Goal: Task Accomplishment & Management: Manage account settings

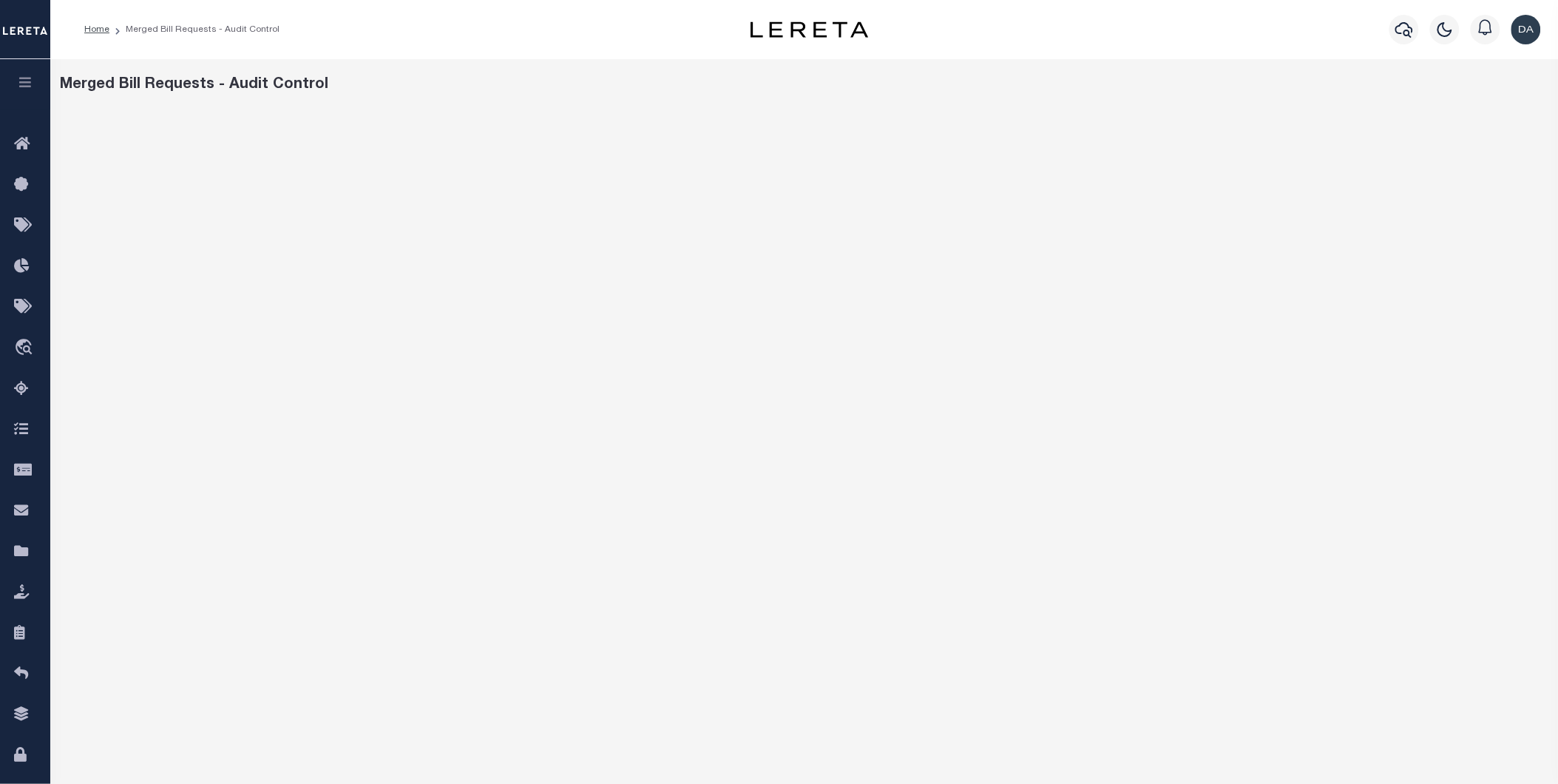
click at [19, 81] on icon "button" at bounding box center [25, 82] width 17 height 13
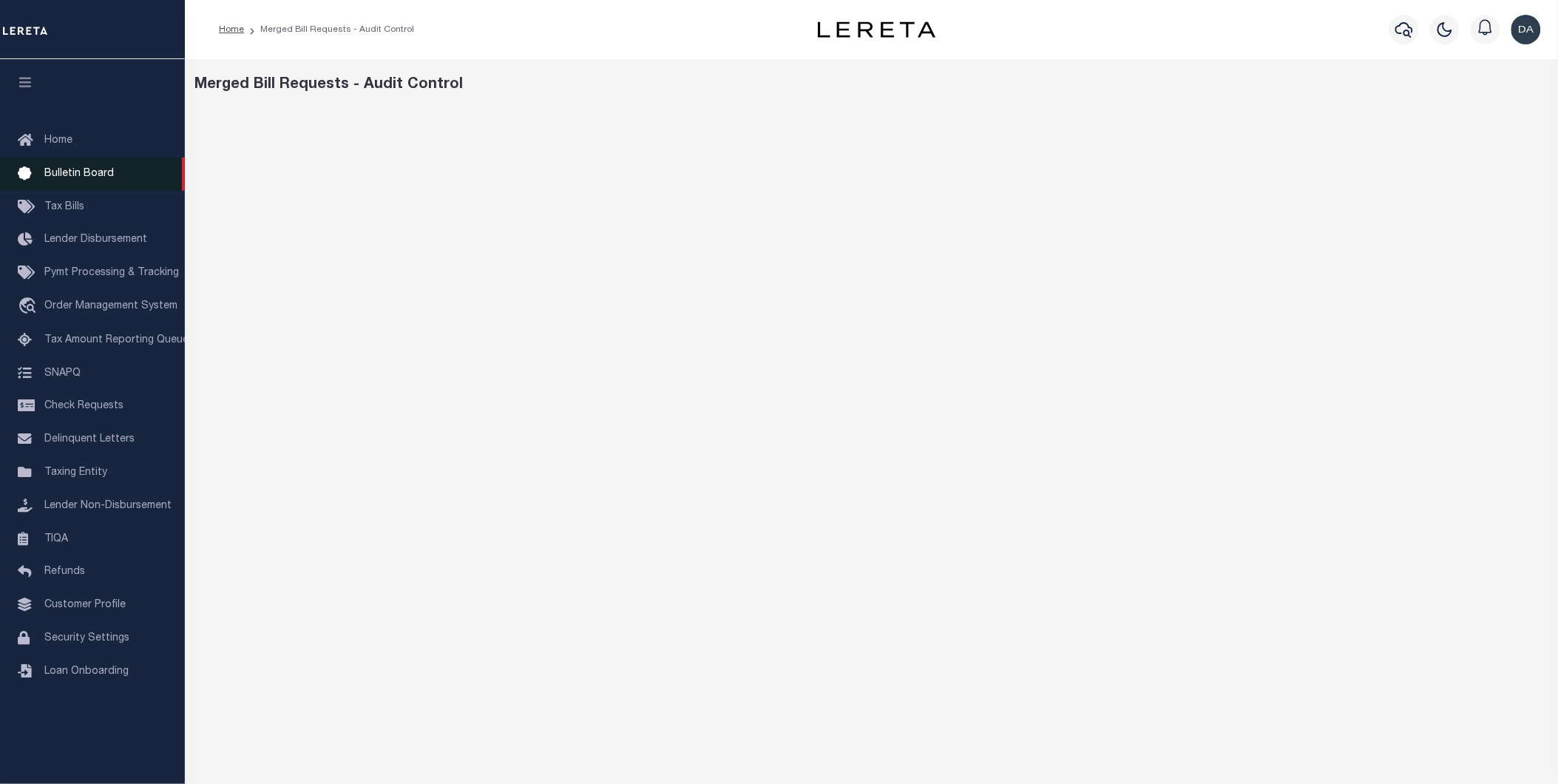
click at [65, 168] on span "Bulletin Board" at bounding box center [79, 173] width 70 height 10
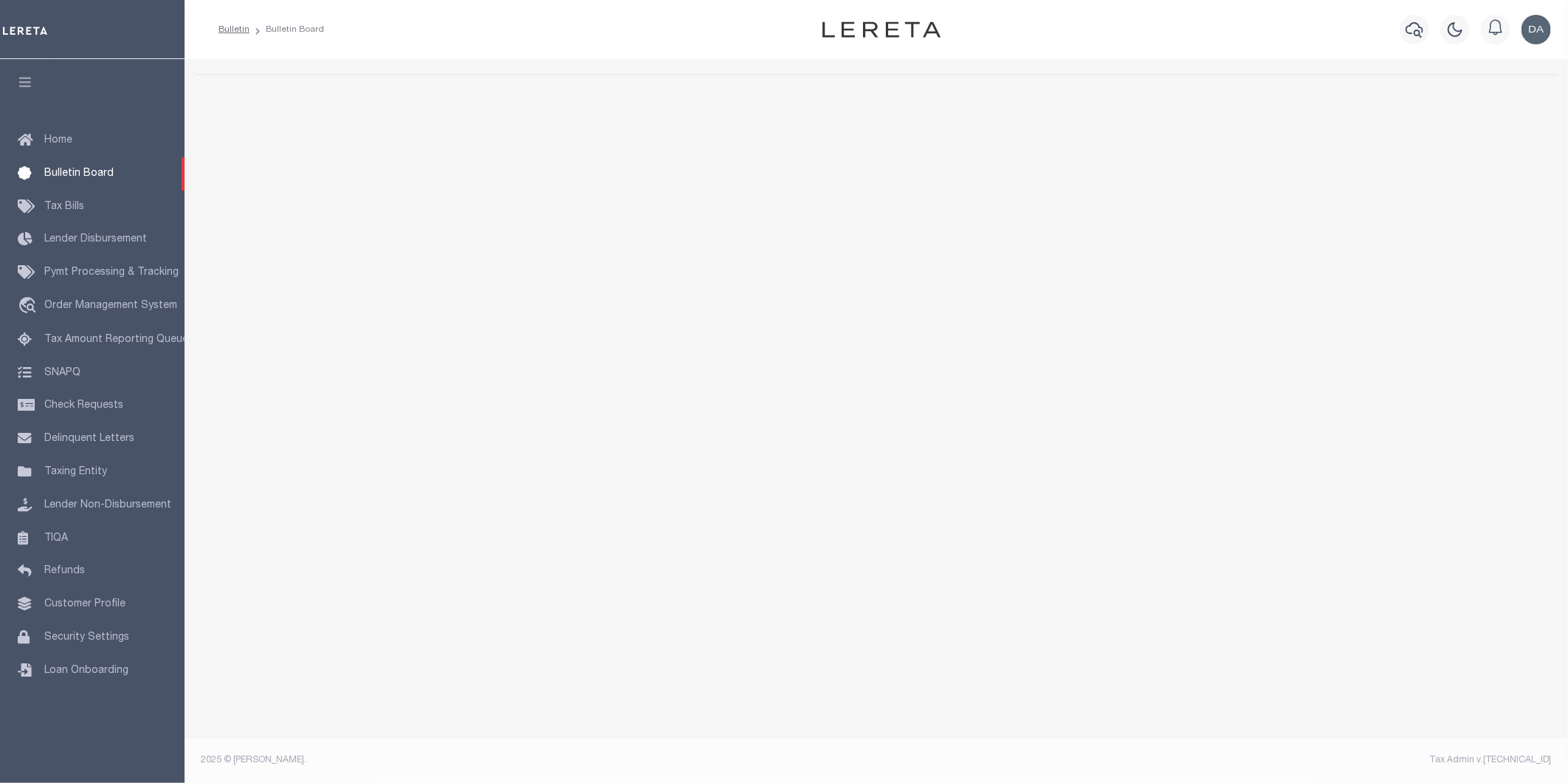
select select "50"
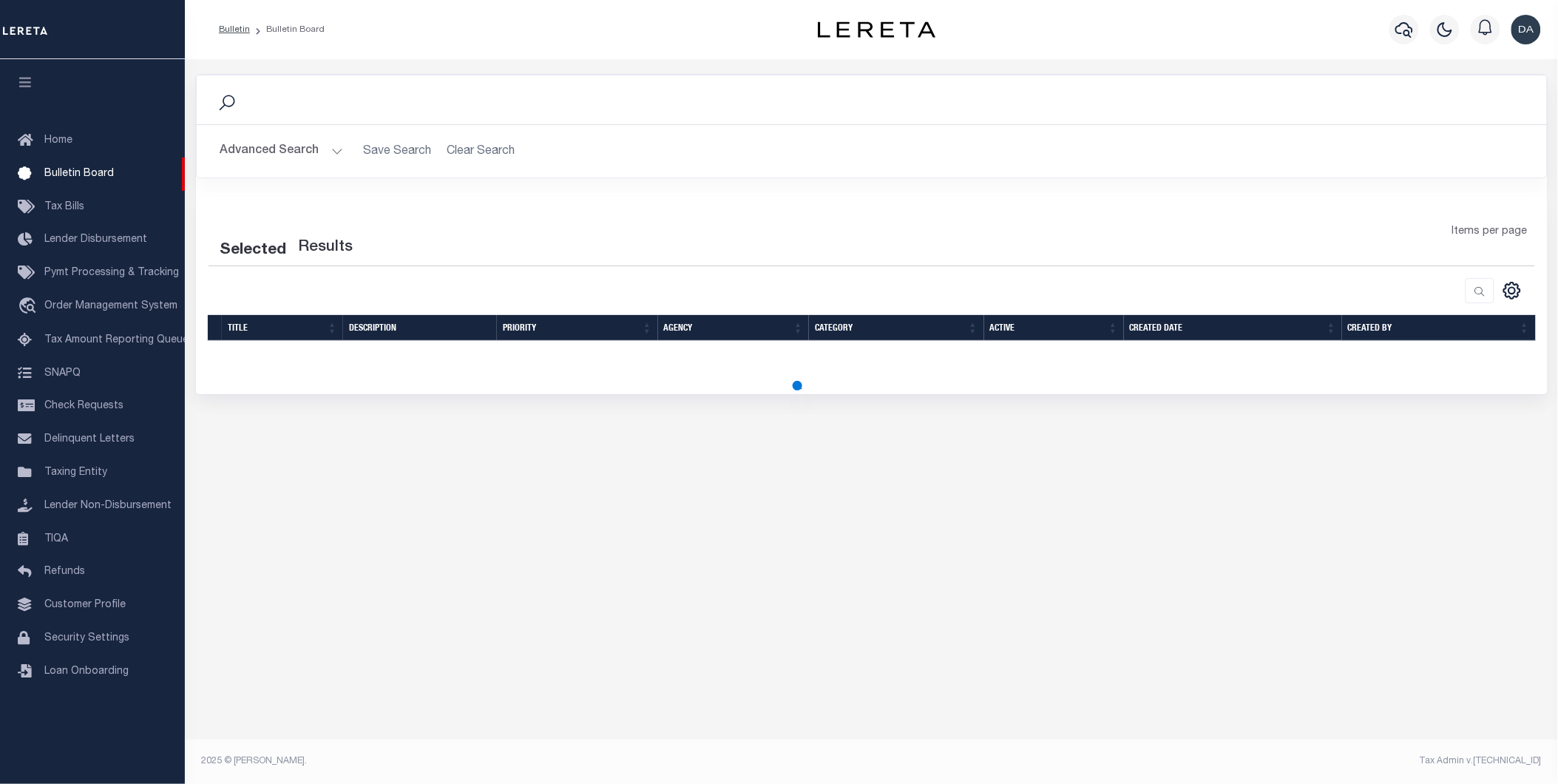
select select "50"
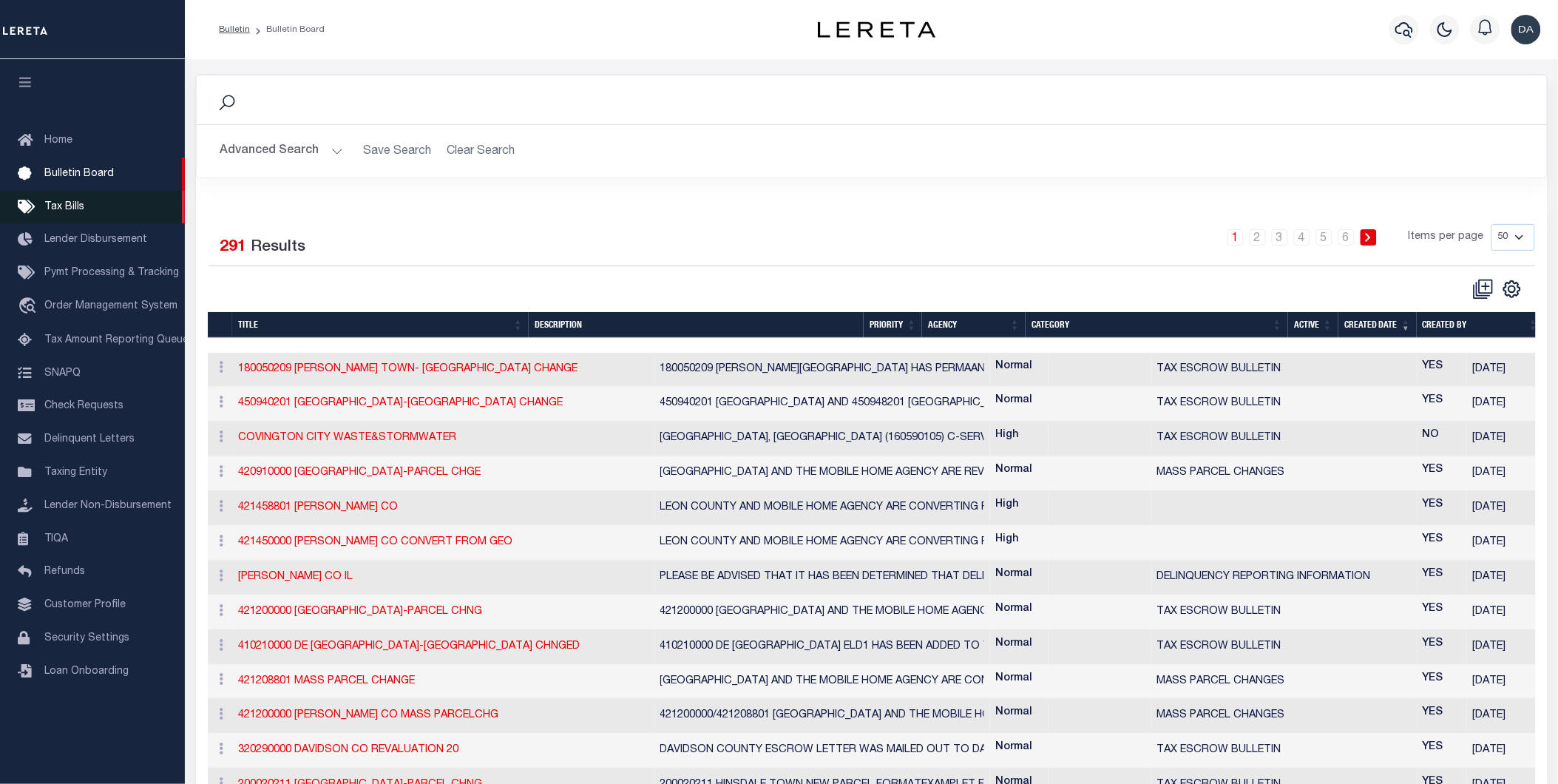
click at [61, 209] on span "Tax Bills" at bounding box center [64, 206] width 40 height 10
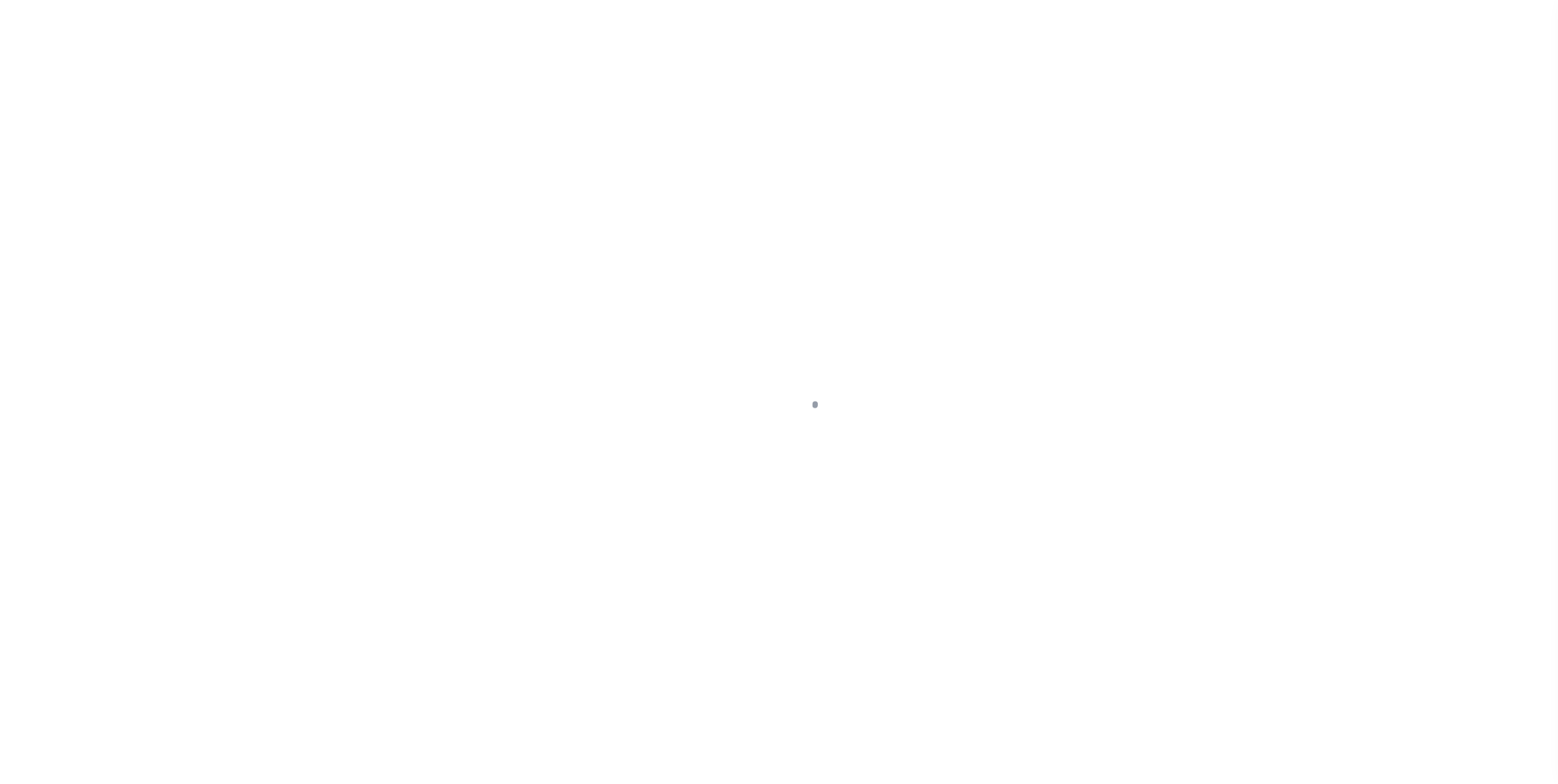
select select "PRT"
select select "30"
select select "20"
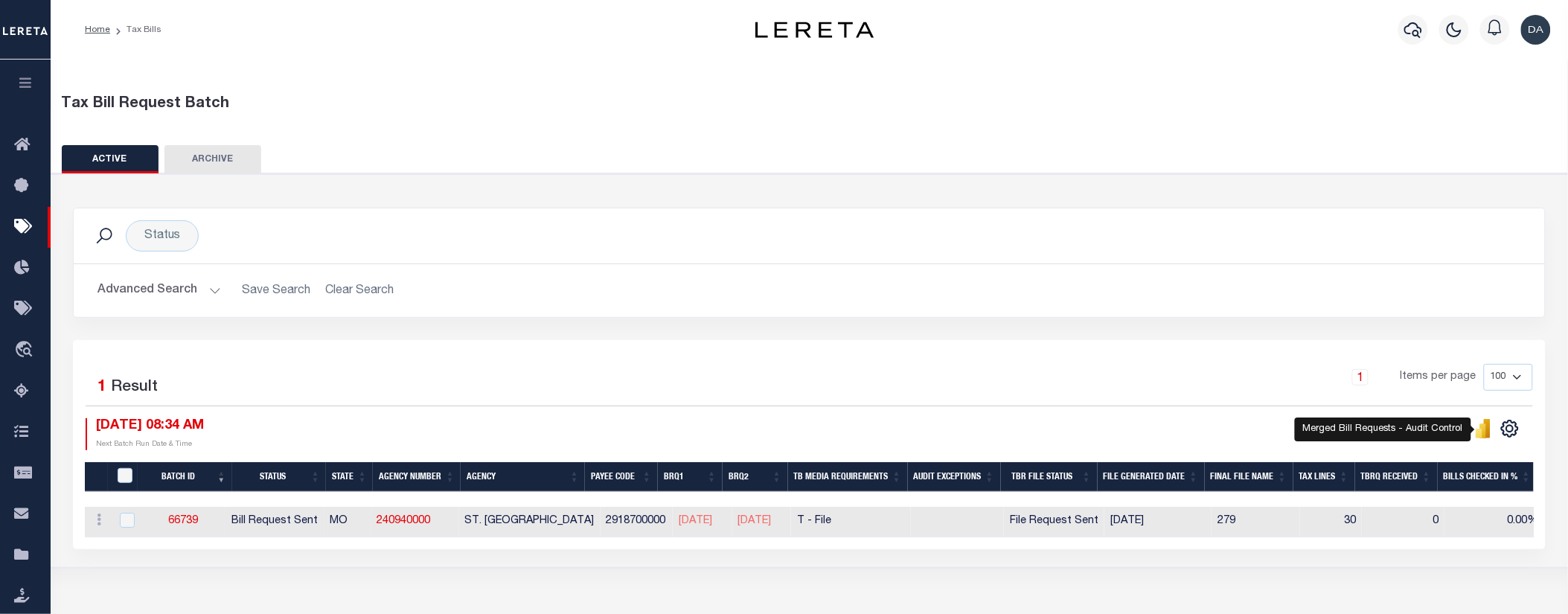
click at [1492, 431] on icon "" at bounding box center [1483, 429] width 16 height 20
click at [17, 75] on button "button" at bounding box center [25, 85] width 51 height 51
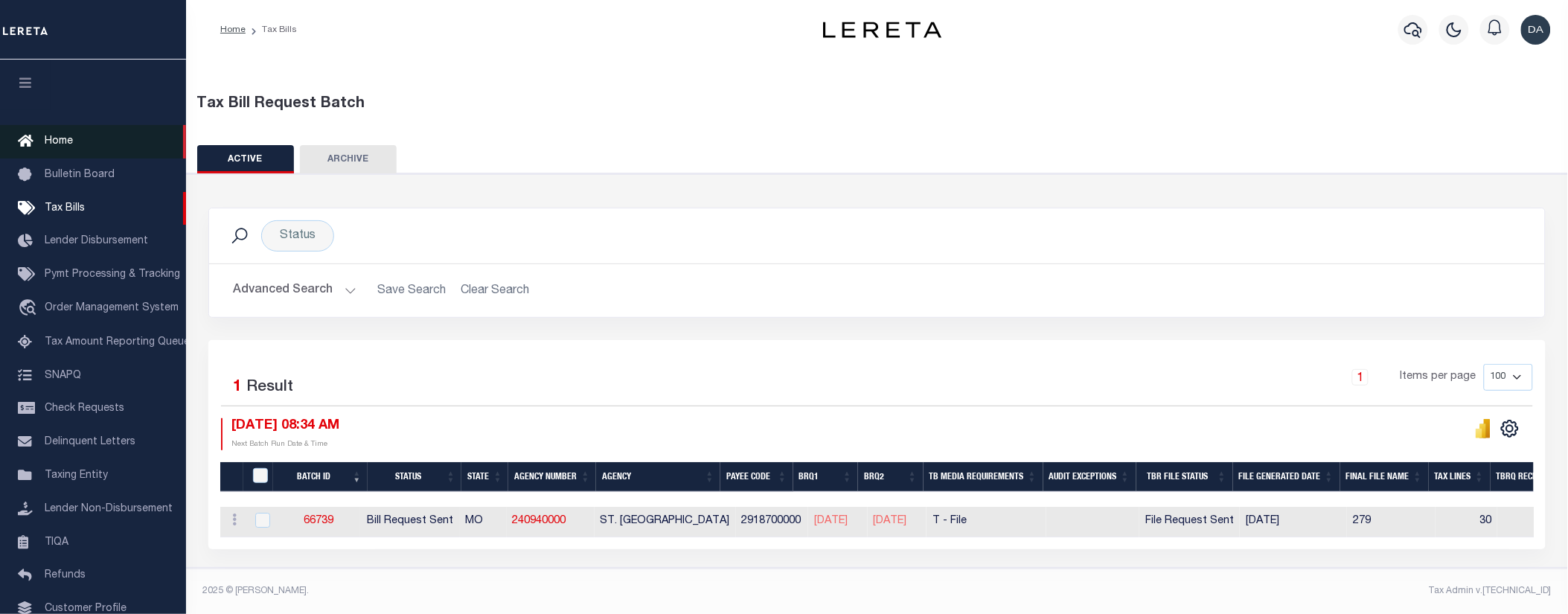
click at [65, 139] on span "Home" at bounding box center [59, 141] width 28 height 10
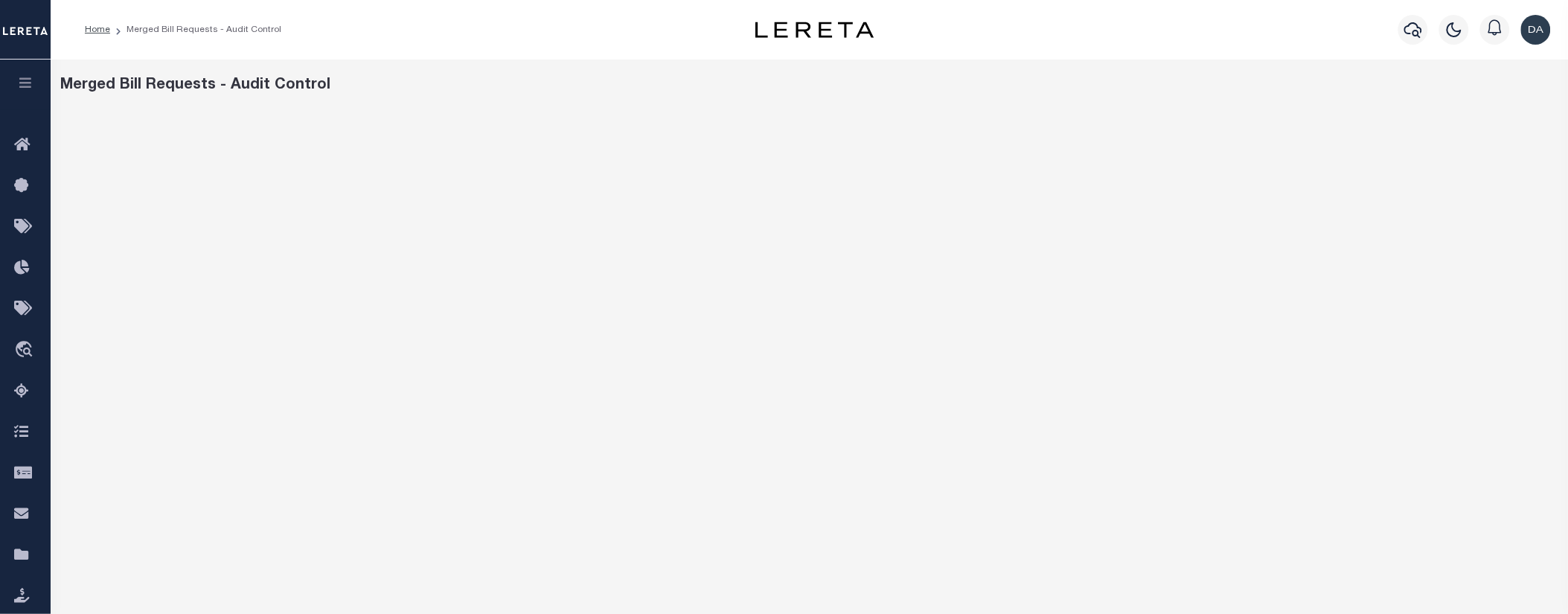
scroll to position [166, 0]
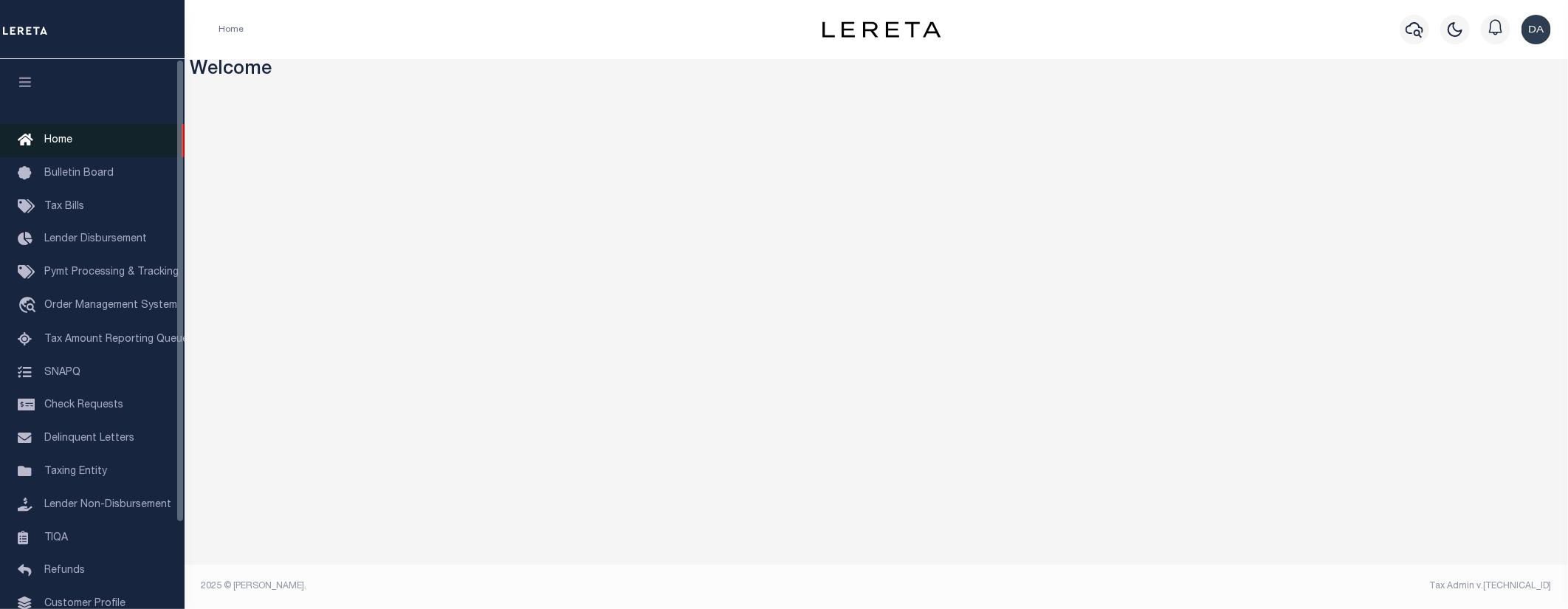
click at [58, 137] on span "Home" at bounding box center [58, 140] width 28 height 10
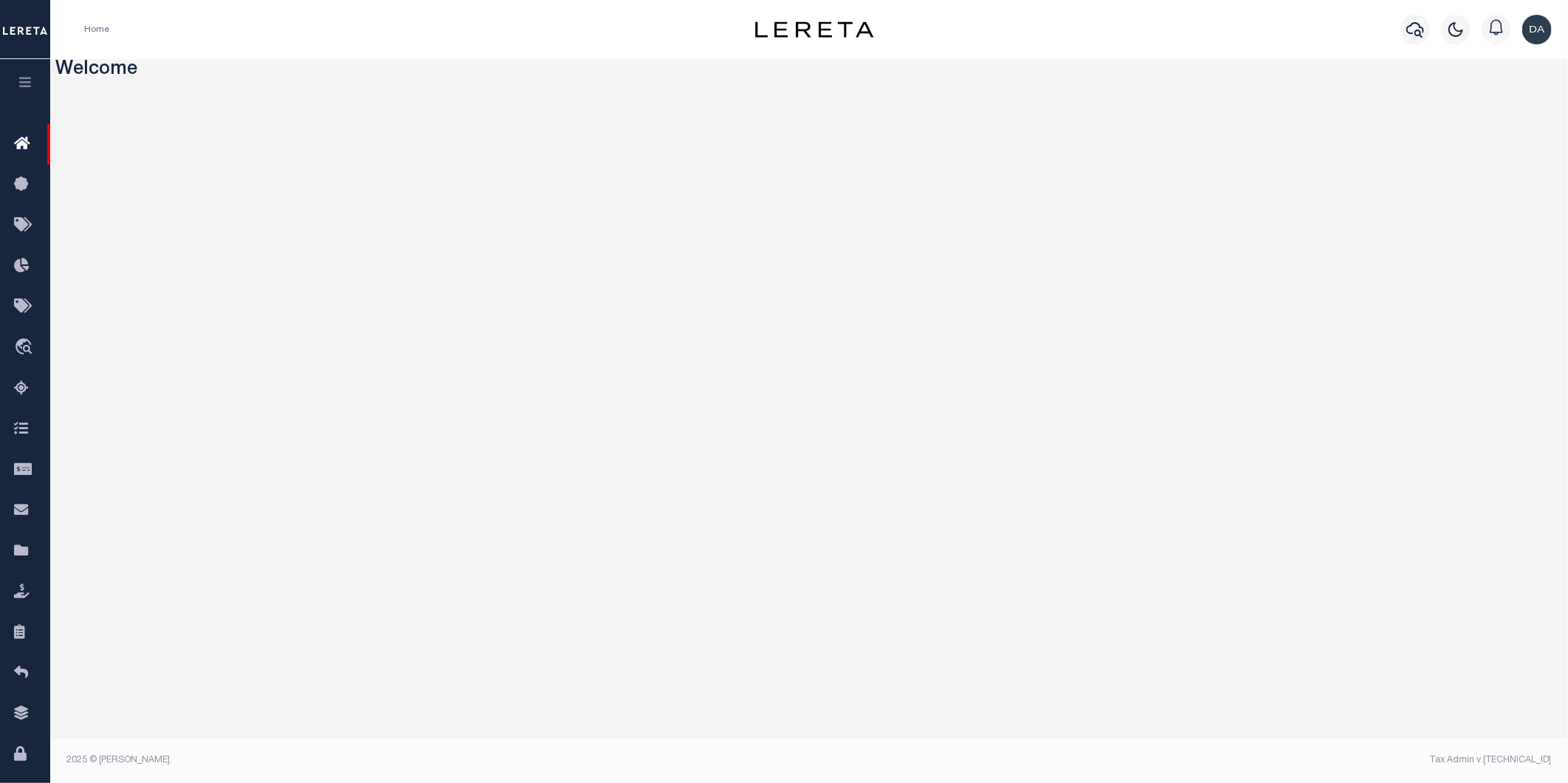
click at [31, 85] on icon "button" at bounding box center [25, 82] width 17 height 13
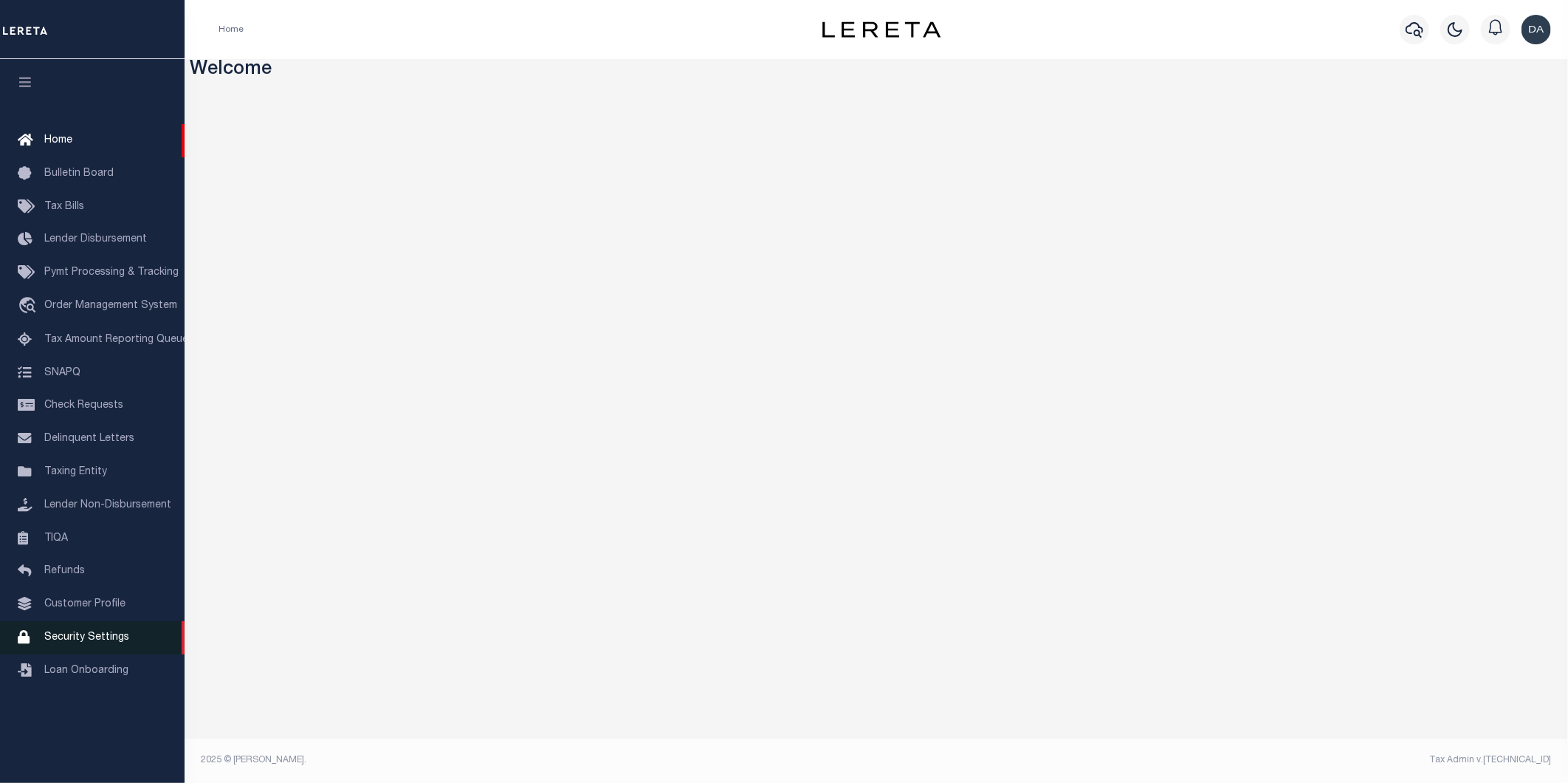
click at [95, 608] on span "Security Settings" at bounding box center [86, 637] width 84 height 10
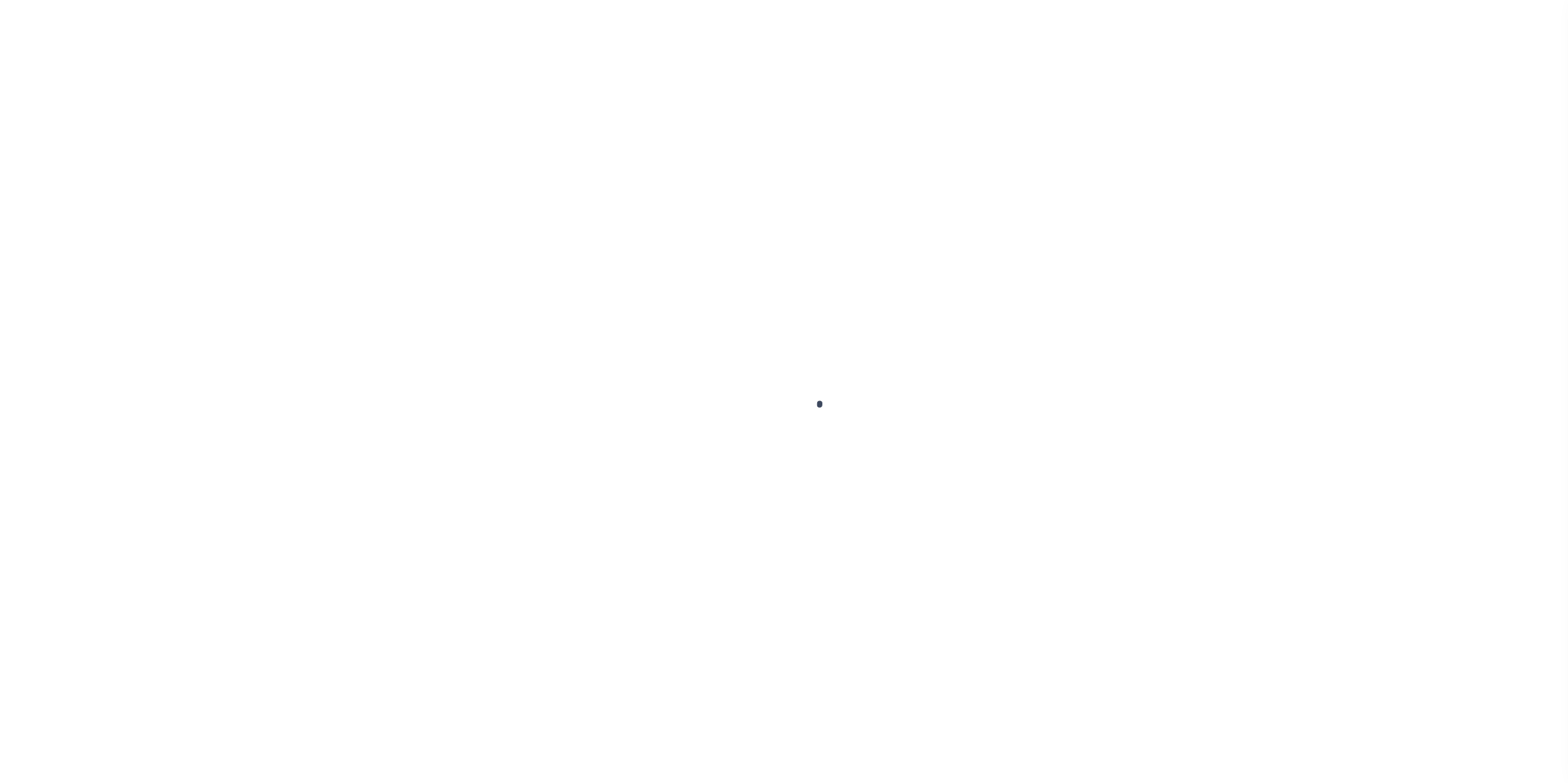
select select "100"
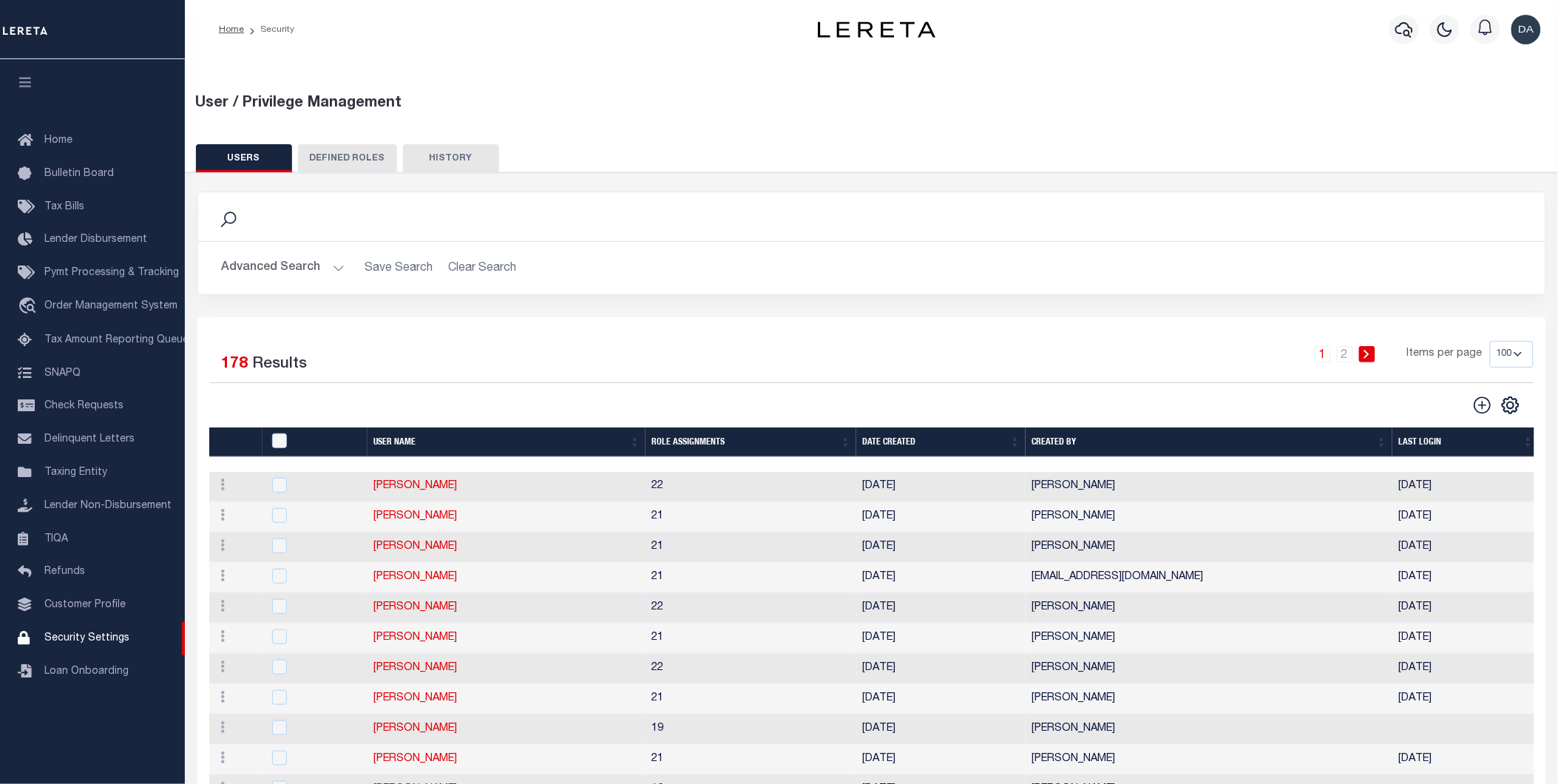
click at [454, 156] on button "HISTORY" at bounding box center [450, 158] width 96 height 28
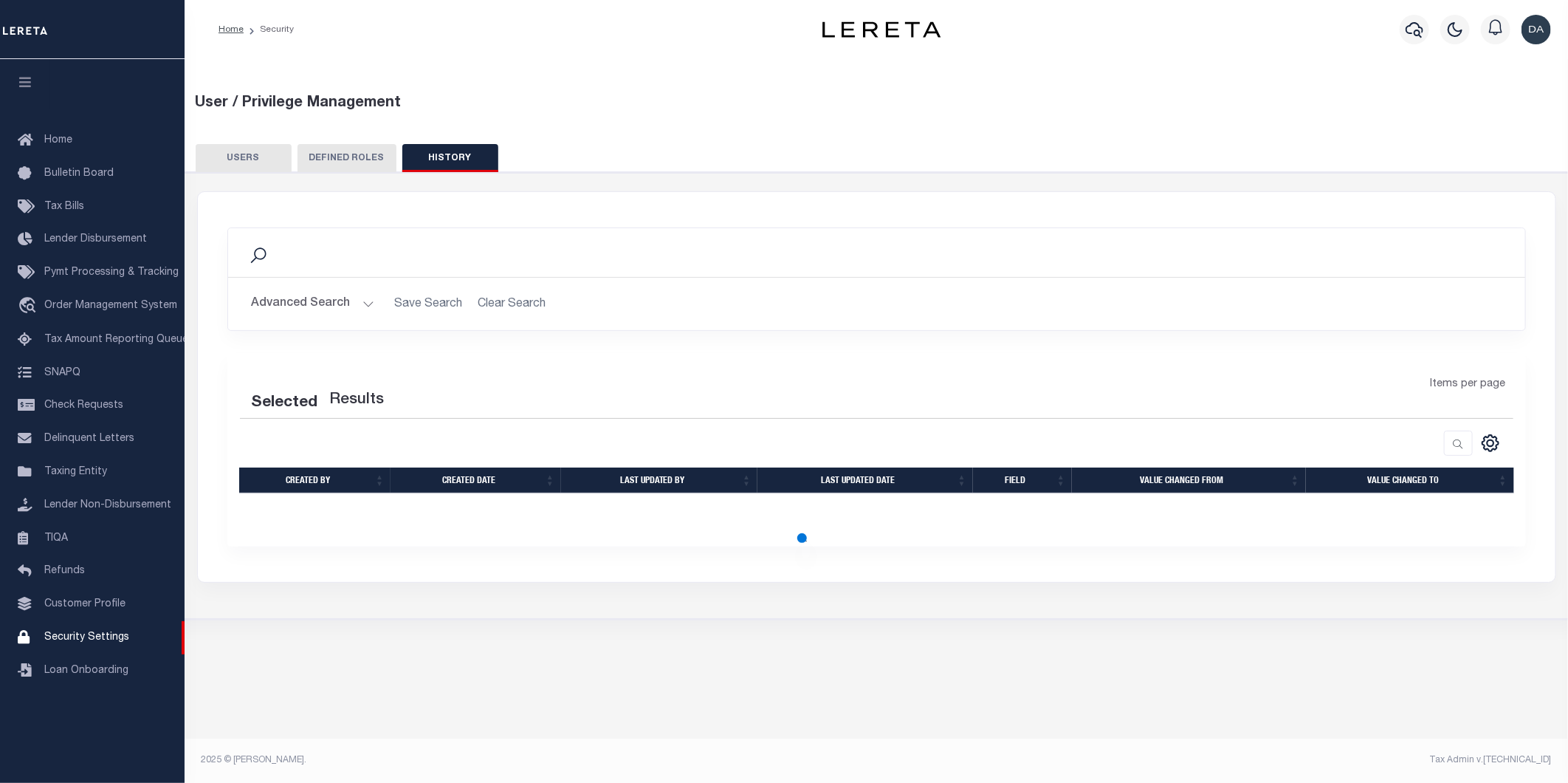
click at [351, 150] on button "DEFINED ROLES" at bounding box center [346, 158] width 99 height 28
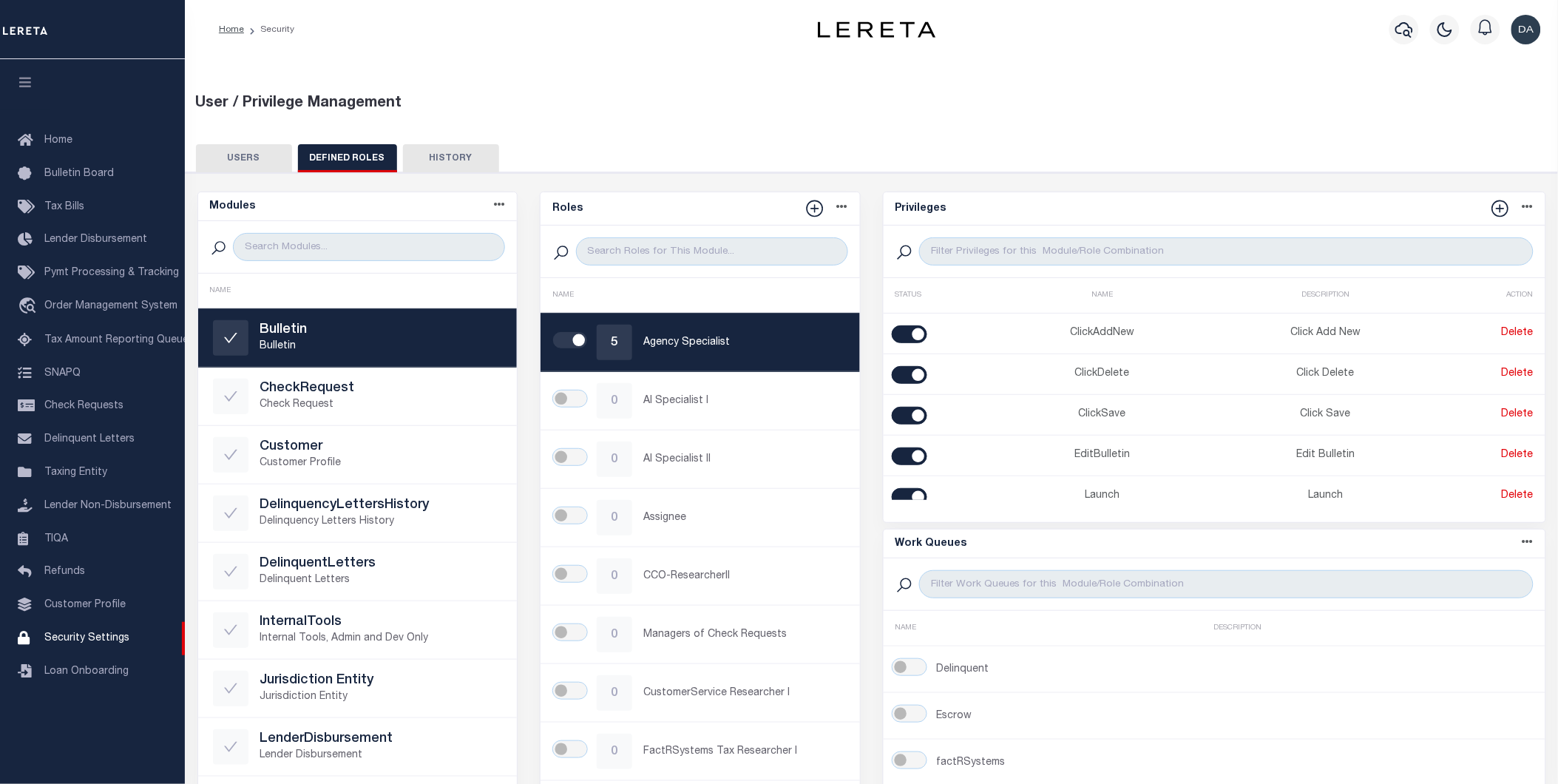
click at [251, 161] on button "USERS" at bounding box center [244, 158] width 96 height 28
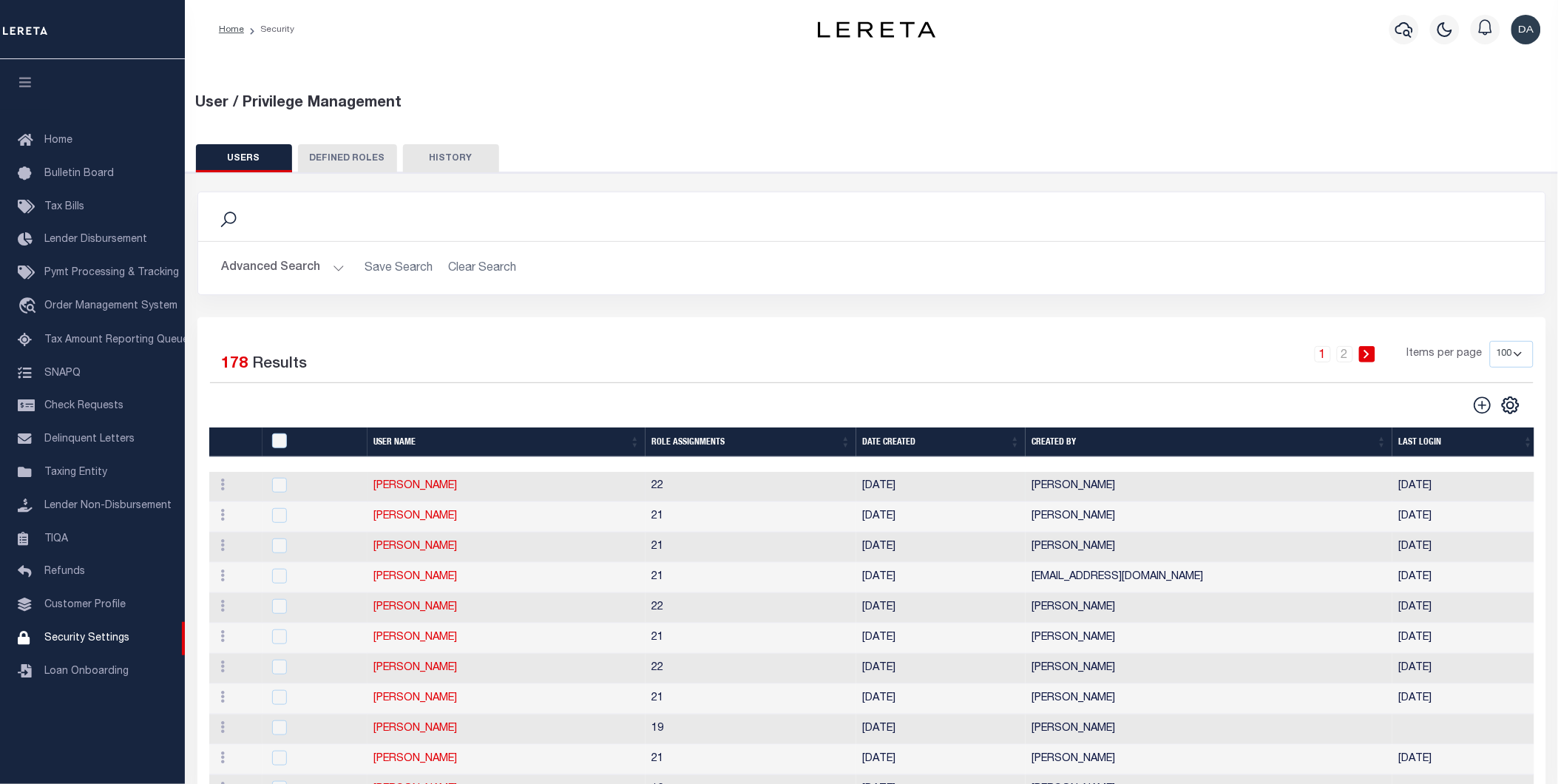
scroll to position [82, 0]
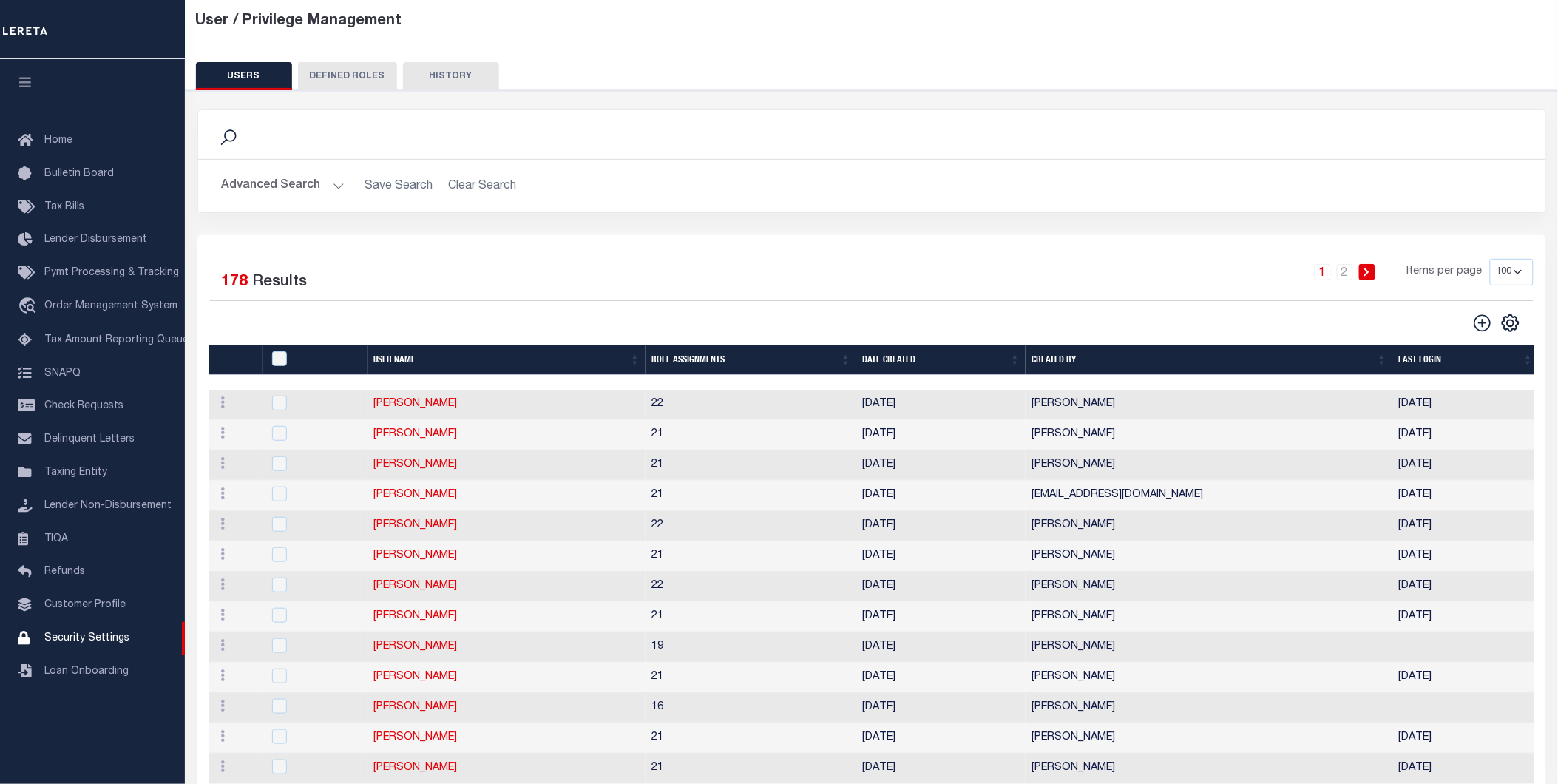
click at [1513, 269] on select "50 100 150 200" at bounding box center [1511, 272] width 44 height 27
select select "200"
click at [1490, 259] on select "50 100 150 200" at bounding box center [1511, 272] width 44 height 27
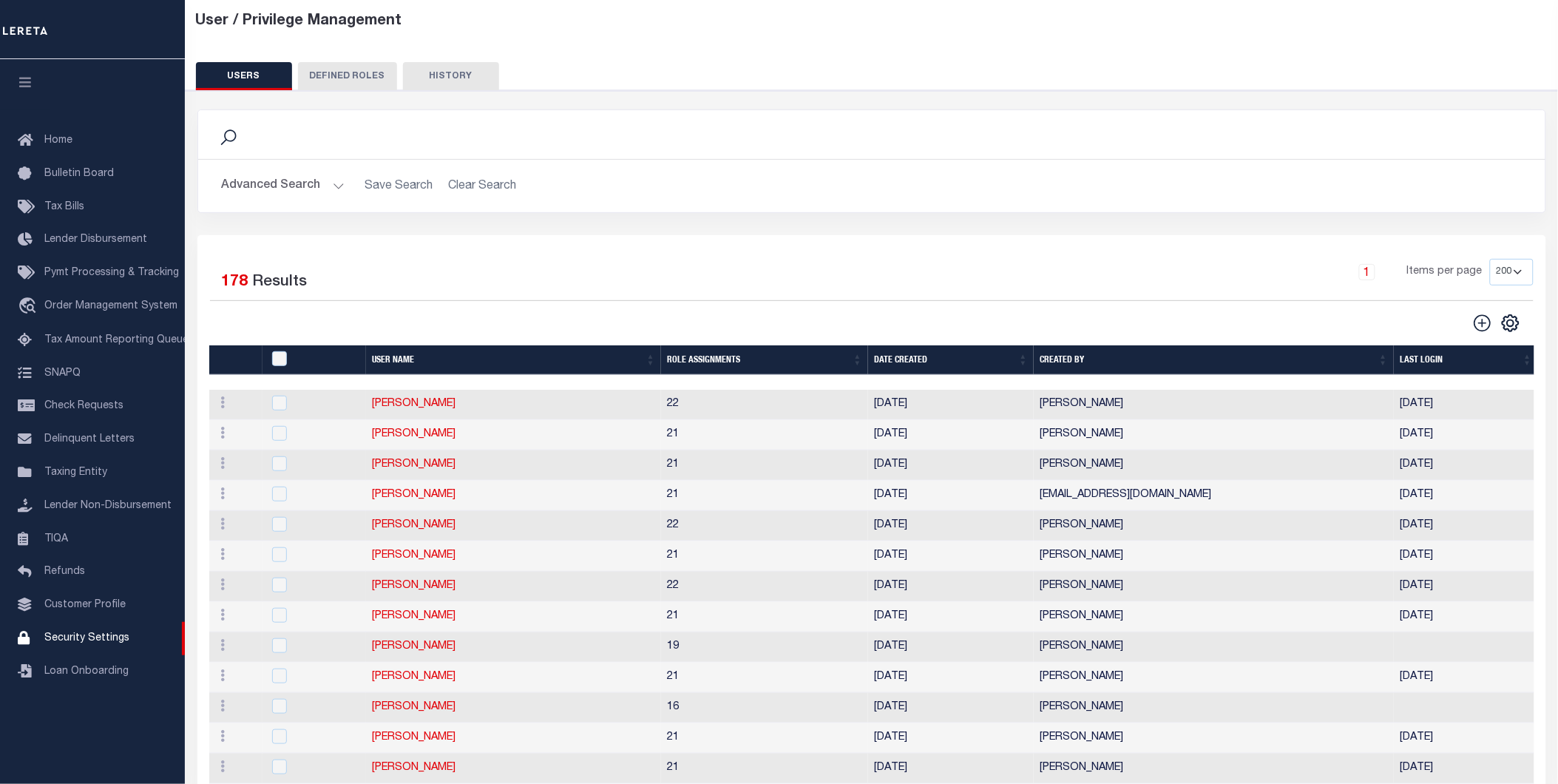
click at [521, 232] on div "Search Advanced Search Save Search Clear Search Is On" at bounding box center [872, 172] width 1371 height 126
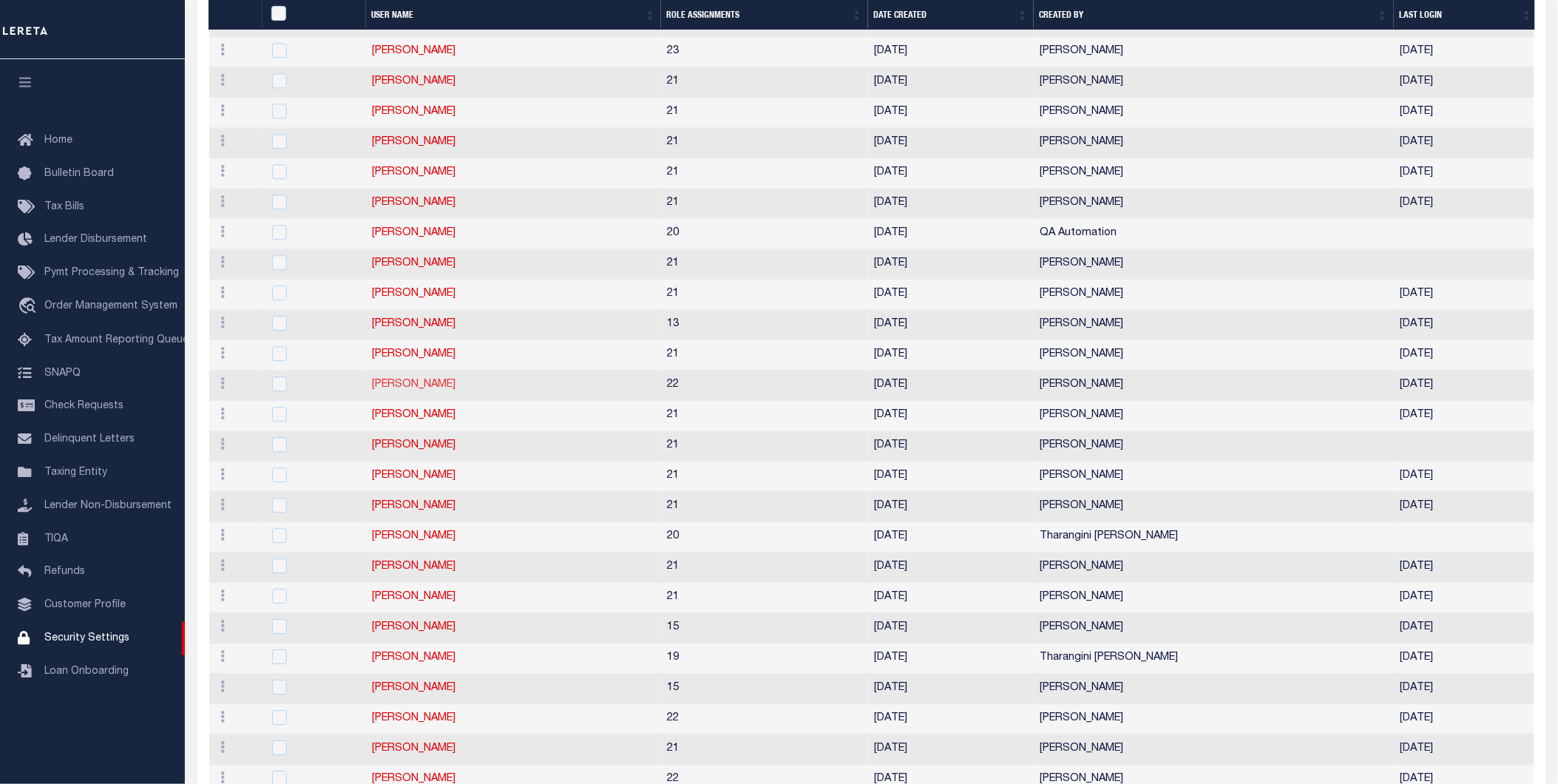
click at [404, 390] on link "Danny Morales" at bounding box center [414, 384] width 84 height 10
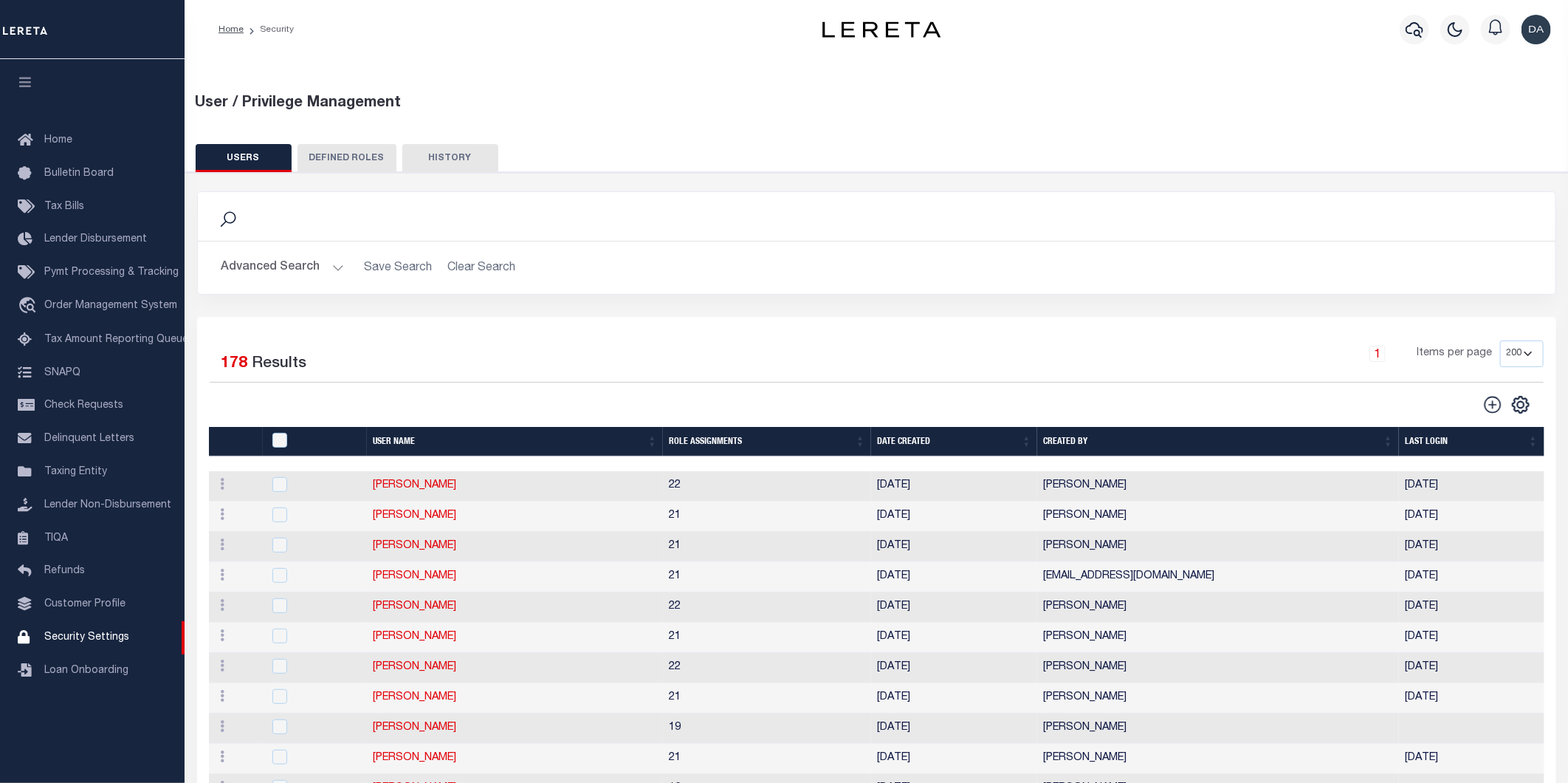
type input "Danny"
type input "Morales"
type input "Danny.Morales@accumatch.com"
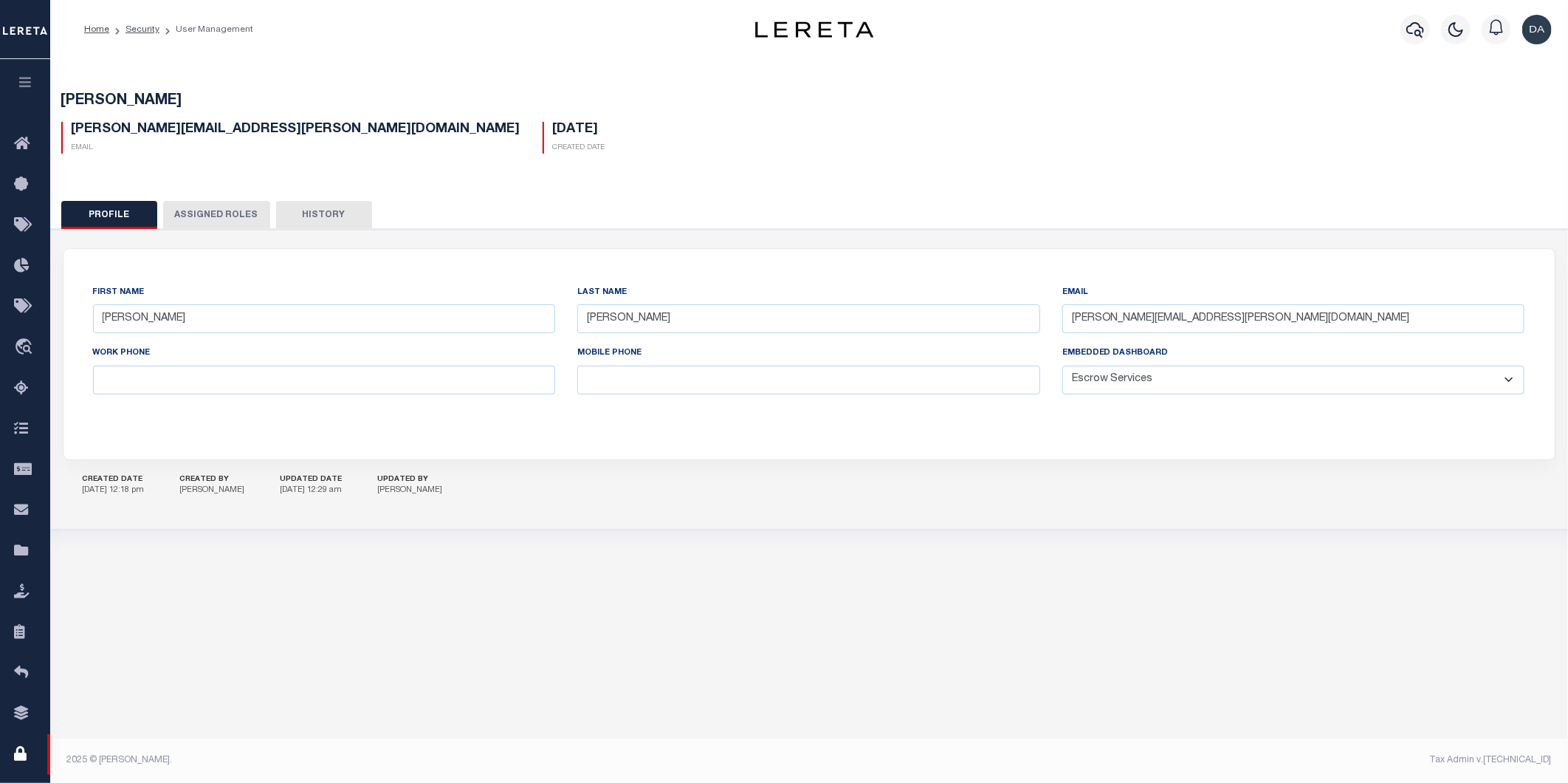
click at [1266, 375] on select "General Locate Escrow Services AI Payment Verification Customer Service" at bounding box center [1293, 380] width 463 height 29
click at [1062, 366] on select "General Locate Escrow Services AI Payment Verification Customer Service" at bounding box center [1293, 380] width 463 height 29
drag, startPoint x: 1178, startPoint y: 349, endPoint x: 1058, endPoint y: 355, distance: 120.1
click at [1058, 355] on div "Embedded Dashboard General Locate Escrow Services AI Payment Verification Custo…" at bounding box center [1293, 374] width 485 height 60
click at [1234, 378] on select "General Locate Escrow Services AI Payment Verification Customer Service" at bounding box center [1293, 380] width 463 height 29
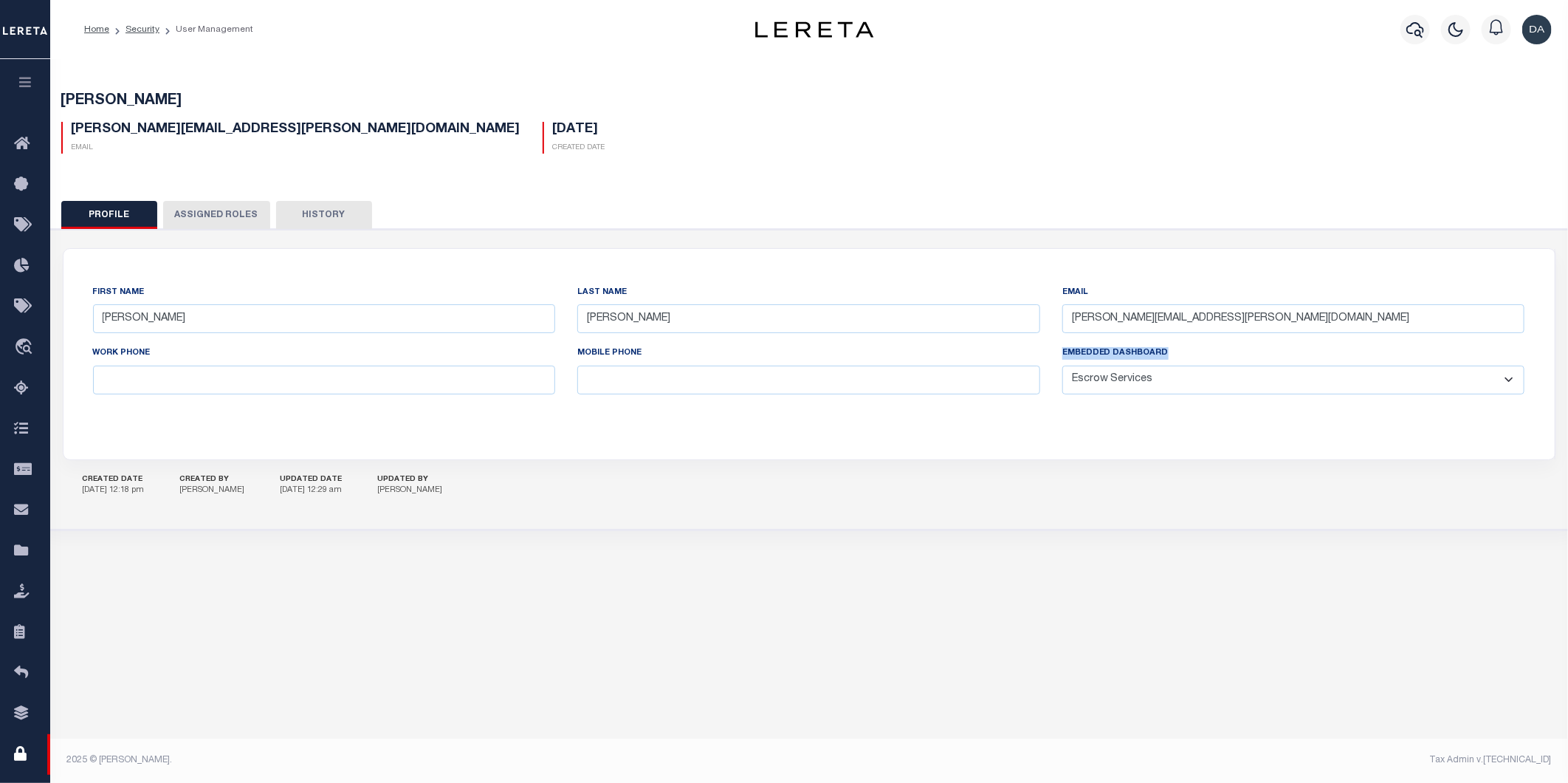
select select "GEN"
click at [1062, 366] on select "General Locate Escrow Services AI Payment Verification Customer Service" at bounding box center [1293, 380] width 463 height 29
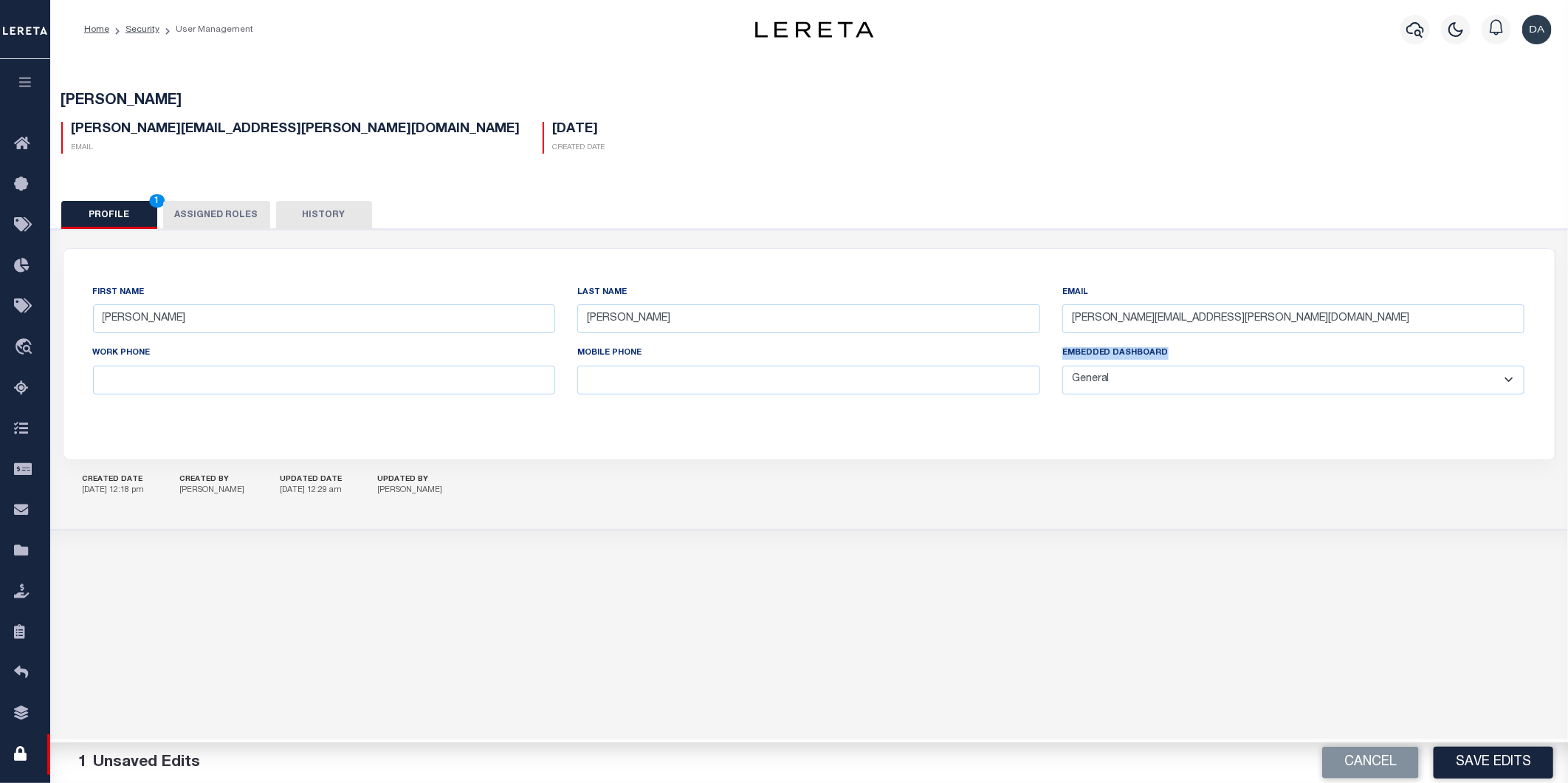
click at [1520, 769] on button "Save Edits" at bounding box center [1493, 763] width 120 height 32
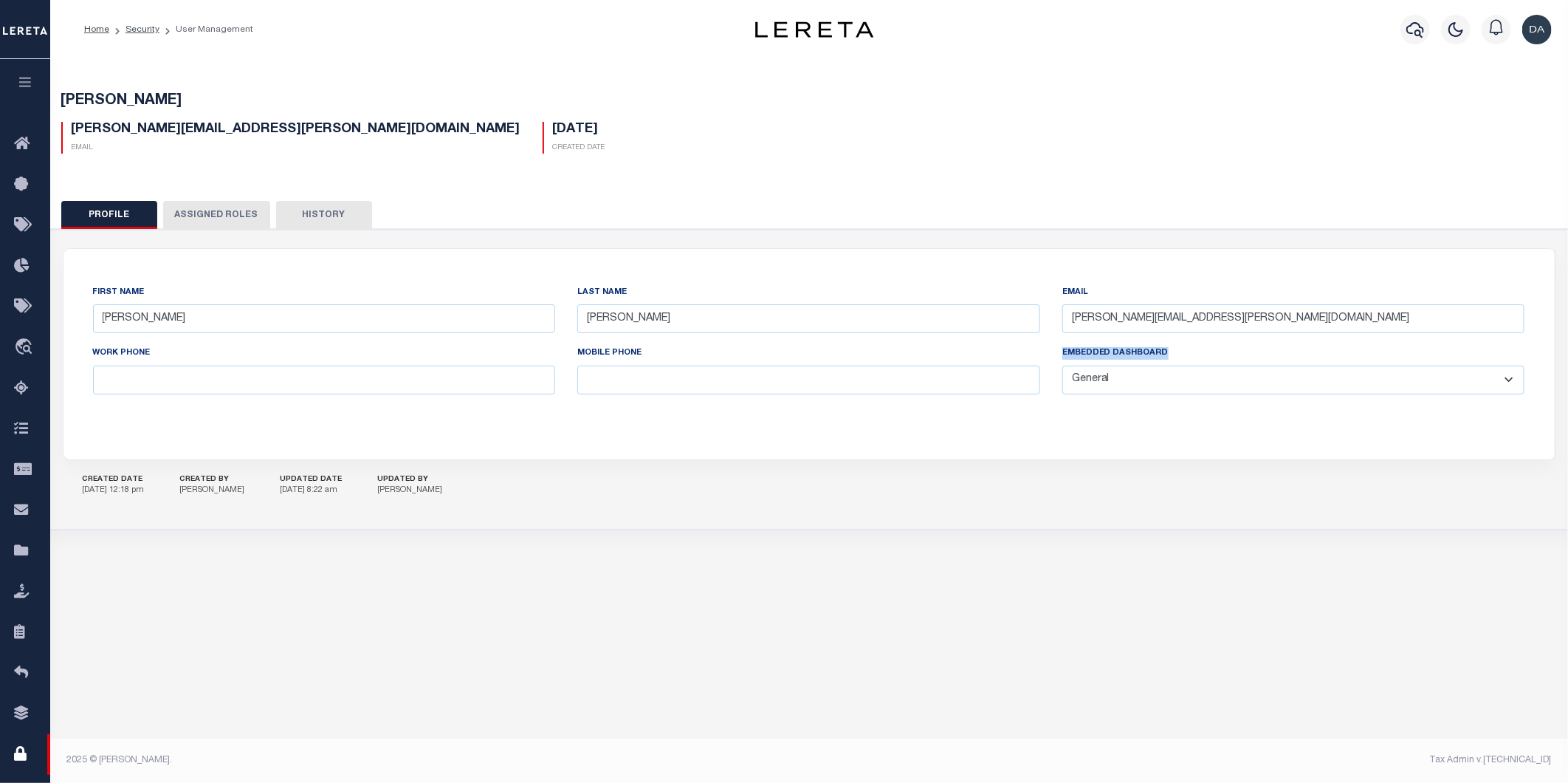
click at [20, 84] on icon "button" at bounding box center [25, 82] width 17 height 13
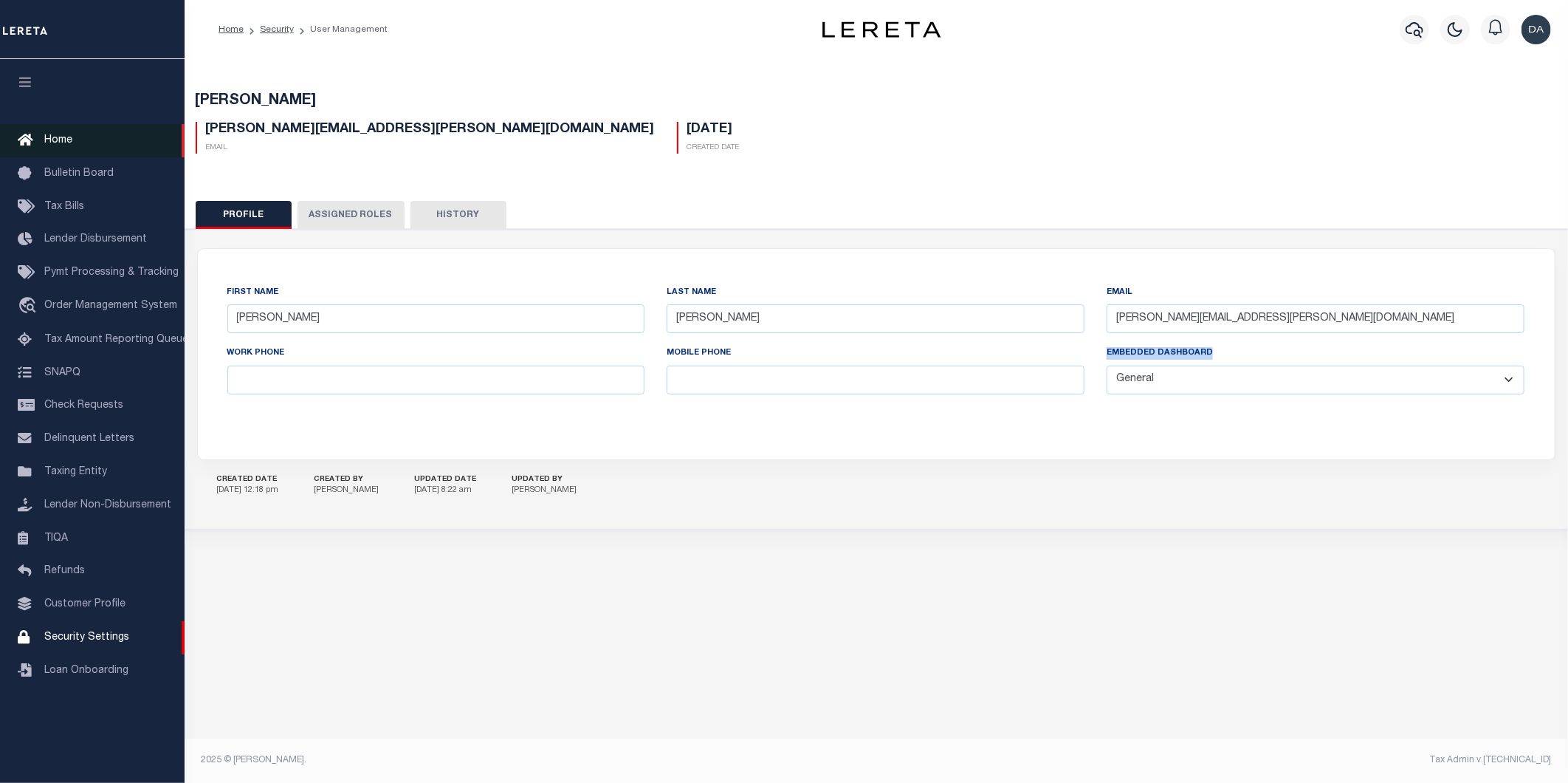
click at [68, 136] on span "Home" at bounding box center [58, 140] width 28 height 10
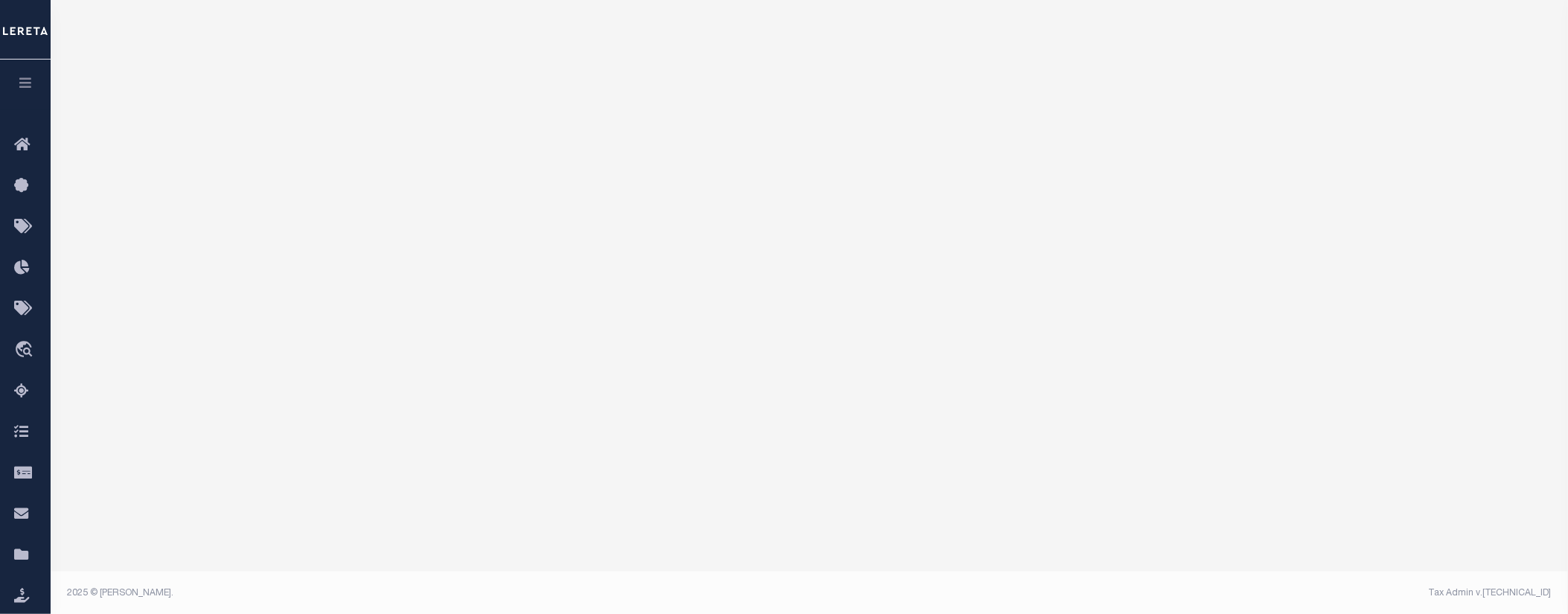
scroll to position [154, 0]
